Goal: Task Accomplishment & Management: Complete application form

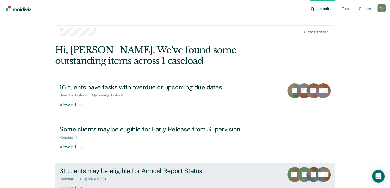
click at [175, 177] on div "Pending : 1 Eligible Now : 31" at bounding box center [152, 177] width 186 height 7
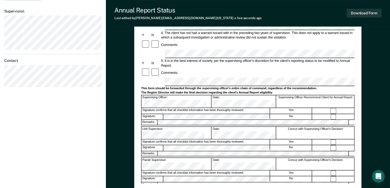
scroll to position [150, 0]
click at [369, 12] on button "Download Form" at bounding box center [364, 13] width 35 height 9
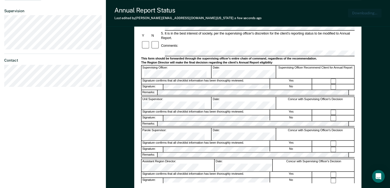
scroll to position [181, 0]
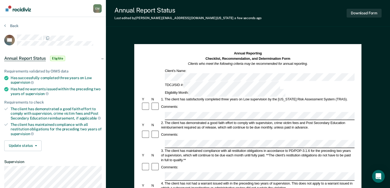
click at [191, 102] on div "Comments:" at bounding box center [248, 107] width 214 height 10
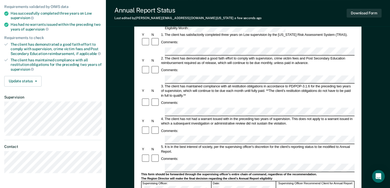
scroll to position [69, 0]
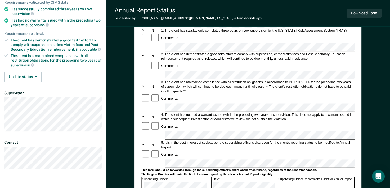
click at [200, 149] on div "Comments:" at bounding box center [248, 154] width 214 height 10
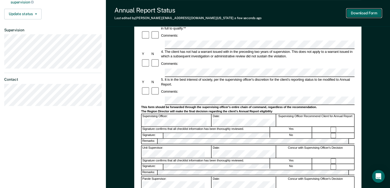
click at [367, 14] on button "Download Form" at bounding box center [364, 13] width 35 height 9
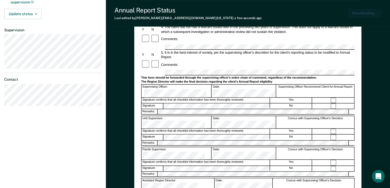
scroll to position [0, 0]
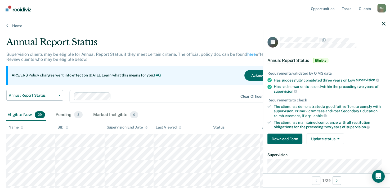
click at [378, 23] on div at bounding box center [326, 23] width 127 height 13
click at [383, 23] on icon "button" at bounding box center [384, 24] width 4 height 4
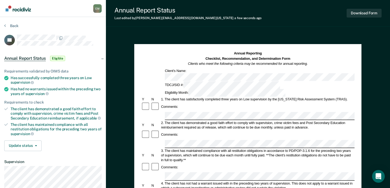
click at [181, 130] on div "Comments:" at bounding box center [248, 135] width 214 height 10
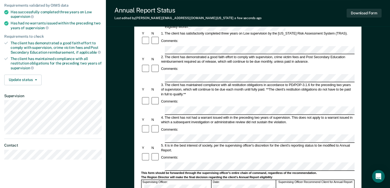
scroll to position [131, 0]
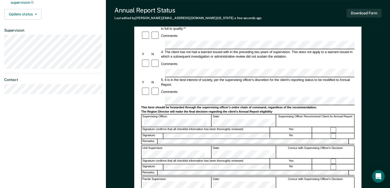
click at [123, 161] on div "Annual Reporting Checklist, Recommendation, and Determination Form Clients who …" at bounding box center [248, 76] width 284 height 349
click at [365, 11] on button "Download Form" at bounding box center [364, 13] width 35 height 9
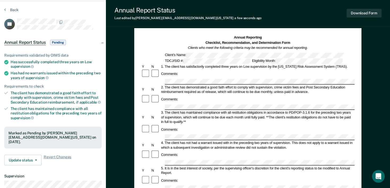
scroll to position [0, 0]
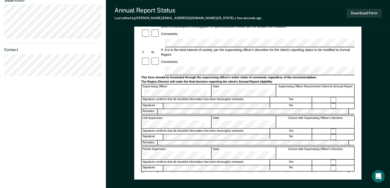
scroll to position [165, 0]
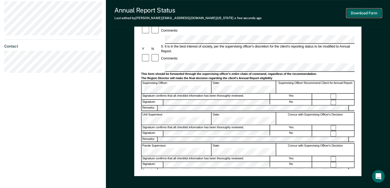
click at [374, 12] on button "Download Form" at bounding box center [364, 13] width 35 height 9
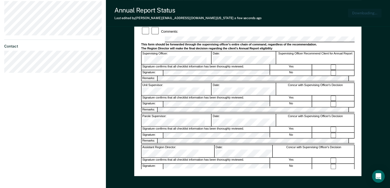
scroll to position [194, 0]
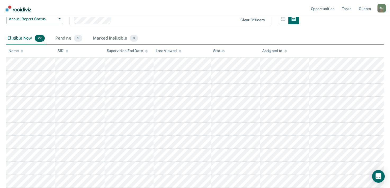
scroll to position [61, 0]
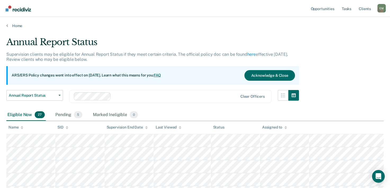
scroll to position [61, 0]
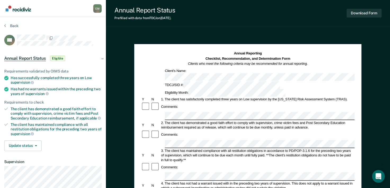
click at [176, 104] on div "Comments:" at bounding box center [170, 106] width 19 height 5
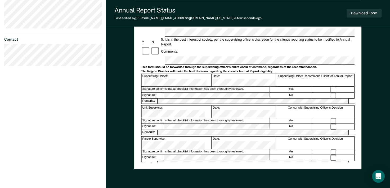
scroll to position [172, 0]
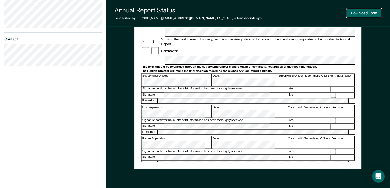
click at [379, 16] on button "Download Form" at bounding box center [364, 13] width 35 height 9
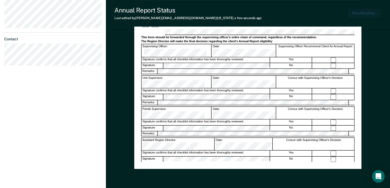
scroll to position [194, 0]
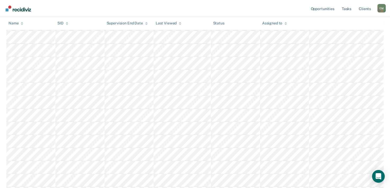
scroll to position [61, 0]
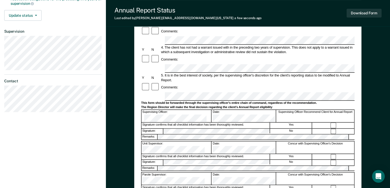
scroll to position [136, 0]
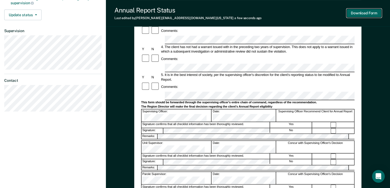
click at [373, 14] on button "Download Form" at bounding box center [364, 13] width 35 height 9
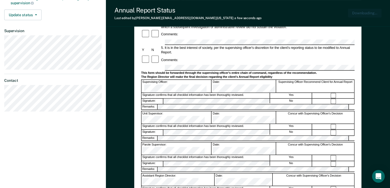
scroll to position [0, 0]
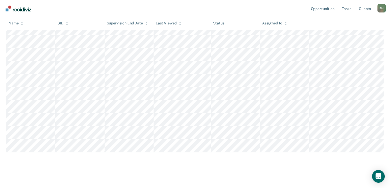
scroll to position [308, 0]
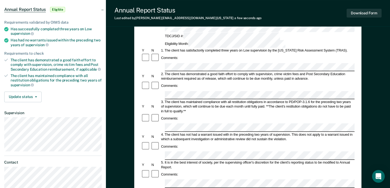
scroll to position [75, 0]
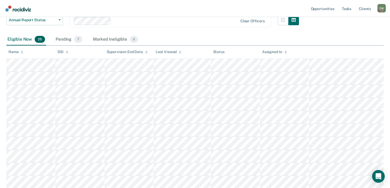
scroll to position [308, 0]
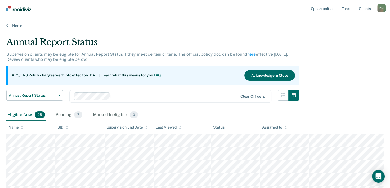
scroll to position [308, 0]
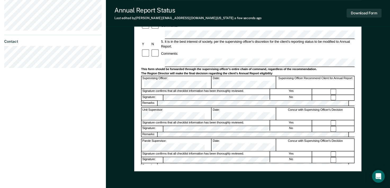
scroll to position [172, 0]
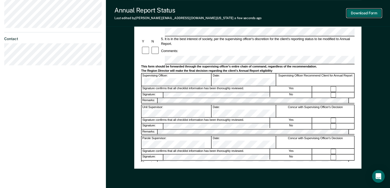
click at [371, 12] on button "Download Form" at bounding box center [364, 13] width 35 height 9
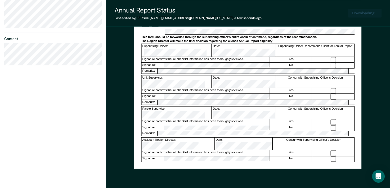
scroll to position [194, 0]
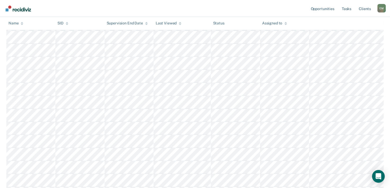
scroll to position [295, 0]
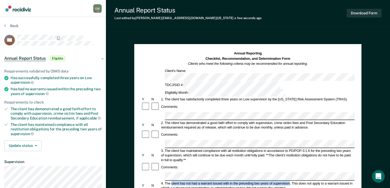
drag, startPoint x: 289, startPoint y: 151, endPoint x: 172, endPoint y: 151, distance: 117.6
click at [172, 180] on div "4. The client has not had a warrant issued with in the preceding two years of s…" at bounding box center [258, 184] width 194 height 9
copy div "client has not had a warrant issued with in the preceding two years of supervis…"
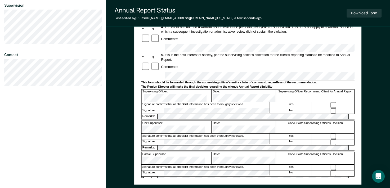
scroll to position [156, 0]
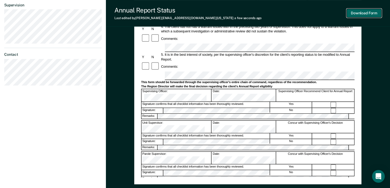
click at [357, 14] on button "Download Form" at bounding box center [364, 13] width 35 height 9
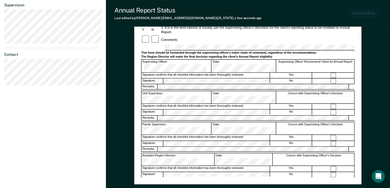
scroll to position [187, 0]
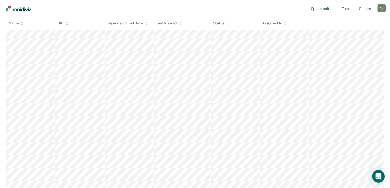
scroll to position [282, 0]
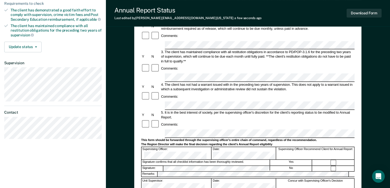
scroll to position [105, 0]
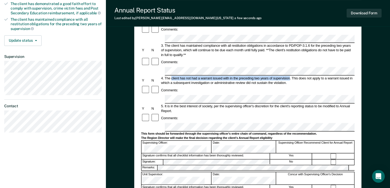
drag, startPoint x: 290, startPoint y: 46, endPoint x: 171, endPoint y: 45, distance: 118.4
click at [171, 76] on div "4. The client has not had a warrant issued with in the preceding two years of s…" at bounding box center [258, 80] width 194 height 9
copy div "client has not had a warrant issued with in the preceding two years of supervis…"
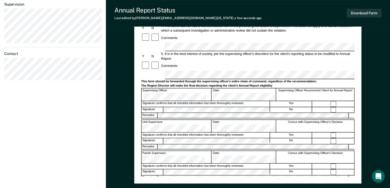
scroll to position [159, 0]
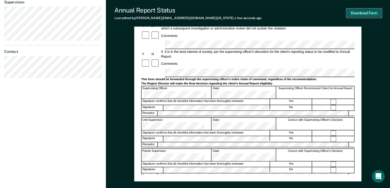
click at [357, 14] on button "Download Form" at bounding box center [364, 13] width 35 height 9
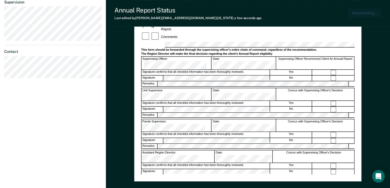
scroll to position [190, 0]
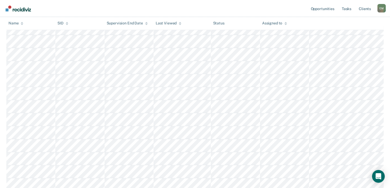
scroll to position [269, 0]
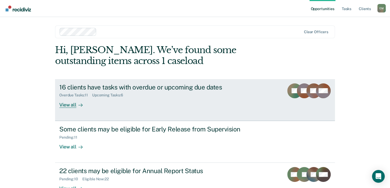
scroll to position [37, 0]
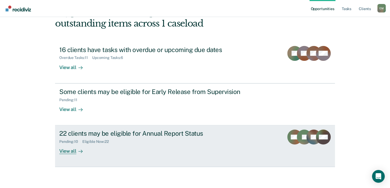
click at [73, 149] on div "View all" at bounding box center [74, 149] width 30 height 10
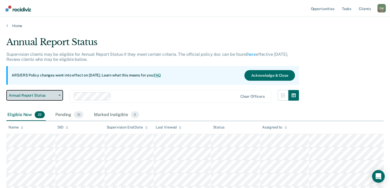
click at [60, 94] on button "Annual Report Status" at bounding box center [34, 95] width 57 height 11
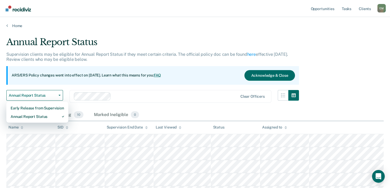
click at [148, 93] on div at bounding box center [175, 96] width 125 height 6
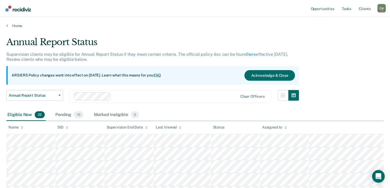
click at [365, 10] on link "Client s" at bounding box center [365, 8] width 14 height 17
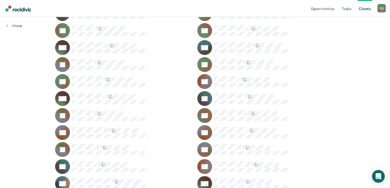
scroll to position [128, 0]
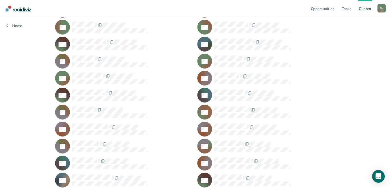
click at [61, 123] on icon at bounding box center [62, 123] width 20 height 19
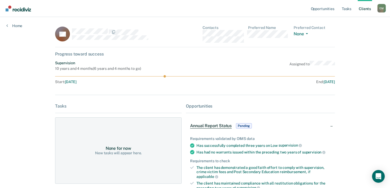
click at [215, 125] on span "Annual Report Status" at bounding box center [211, 125] width 42 height 5
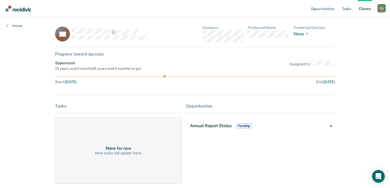
click at [202, 127] on span "Annual Report Status" at bounding box center [211, 125] width 42 height 5
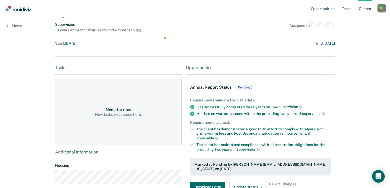
scroll to position [66, 0]
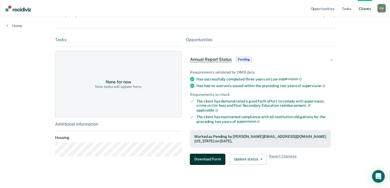
click at [211, 154] on button "Download Form" at bounding box center [207, 159] width 35 height 11
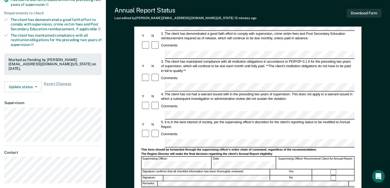
scroll to position [89, 0]
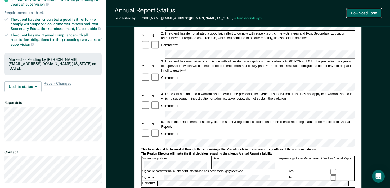
click at [371, 13] on button "Download Form" at bounding box center [364, 13] width 35 height 9
